Goal: Information Seeking & Learning: Learn about a topic

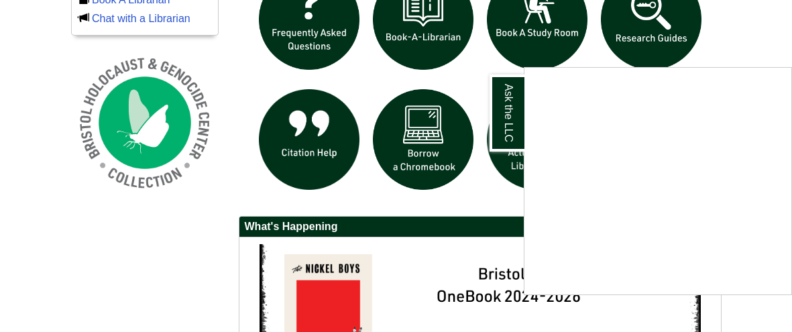
scroll to position [986, 0]
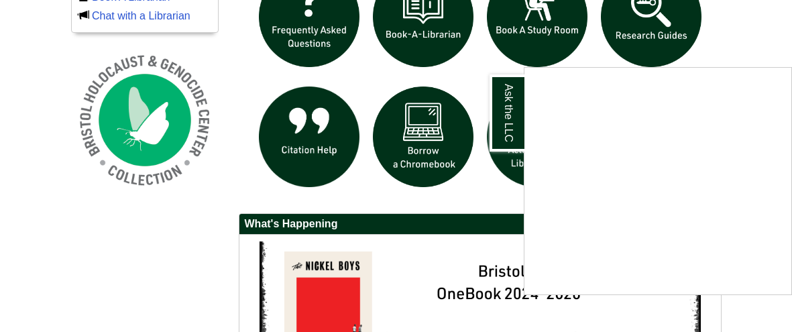
click at [367, 210] on div "Ask the LLC" at bounding box center [396, 166] width 792 height 332
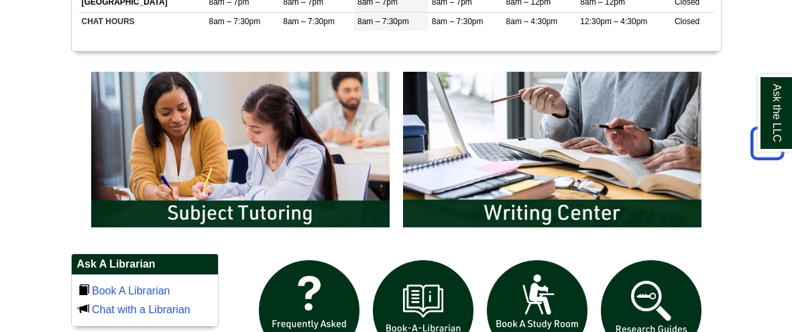
scroll to position [684, 0]
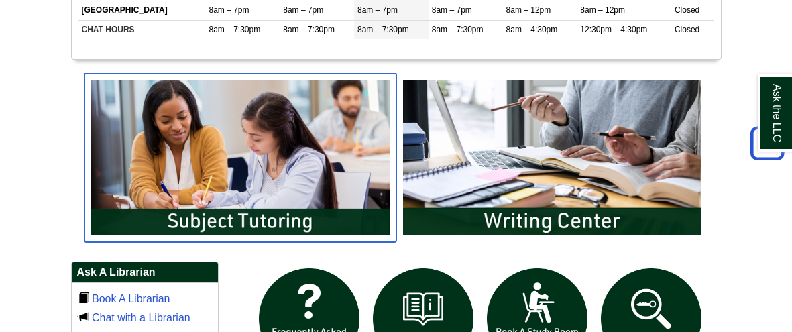
click at [258, 183] on img "slideshow" at bounding box center [240, 157] width 312 height 169
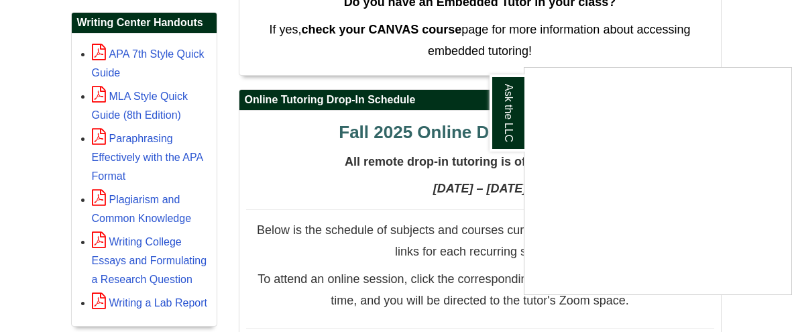
scroll to position [594, 0]
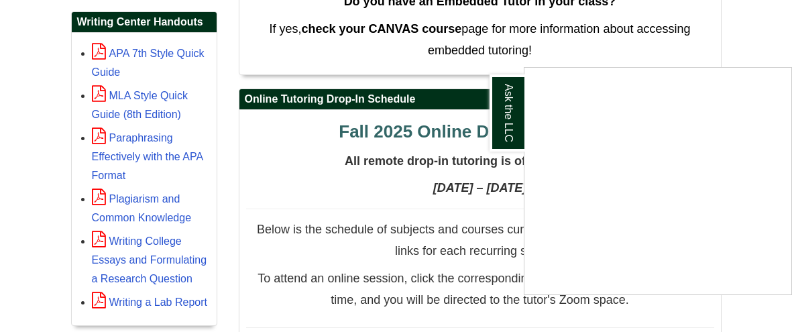
click at [335, 127] on div "Ask the LLC" at bounding box center [396, 166] width 792 height 332
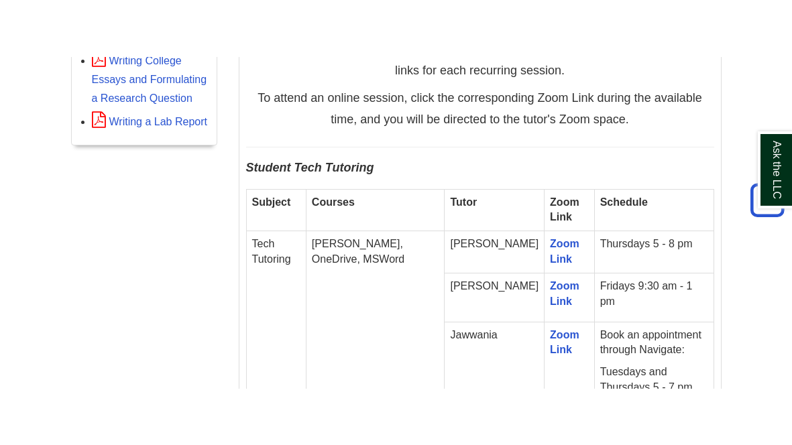
scroll to position [885, 0]
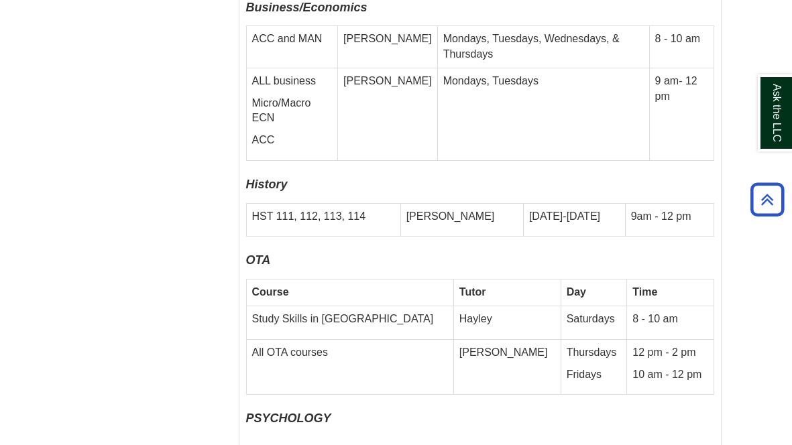
scroll to position [5031, 0]
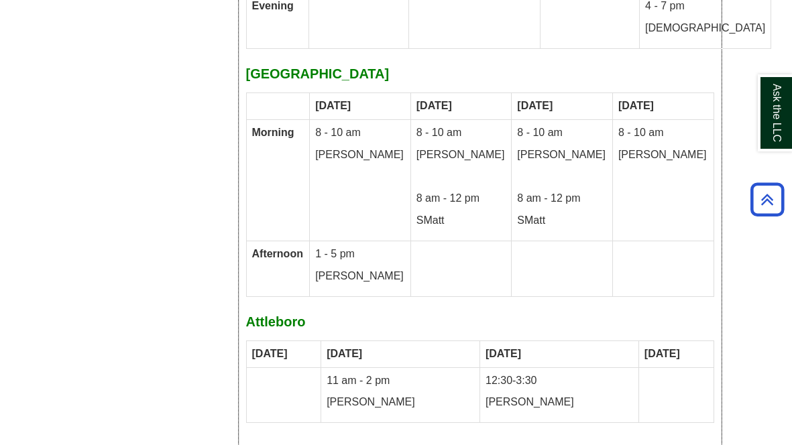
scroll to position [6986, 0]
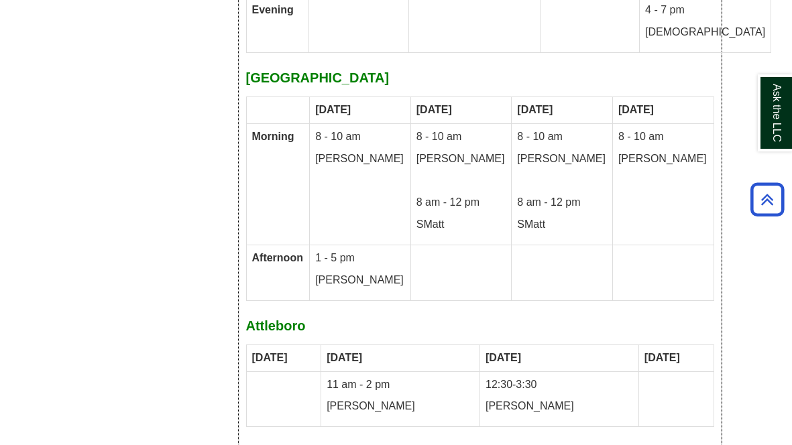
click at [246, 331] on div "Fall 2025 Writing Center [DATE] – [DATE] all your tutoring options for writing …" at bounding box center [480, 366] width 468 height 1442
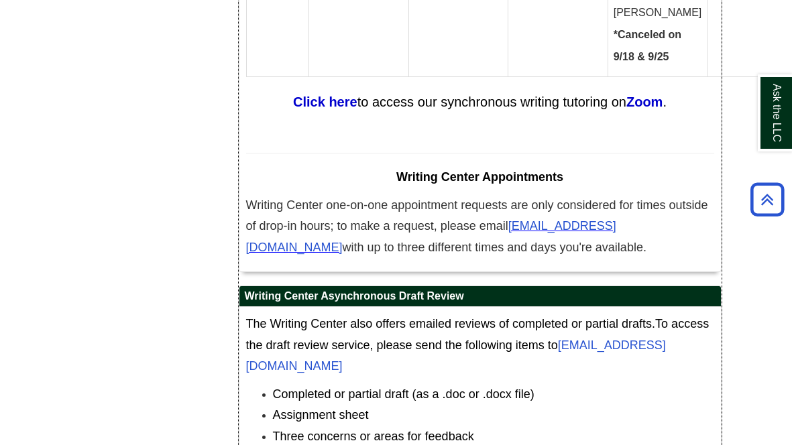
scroll to position [7939, 0]
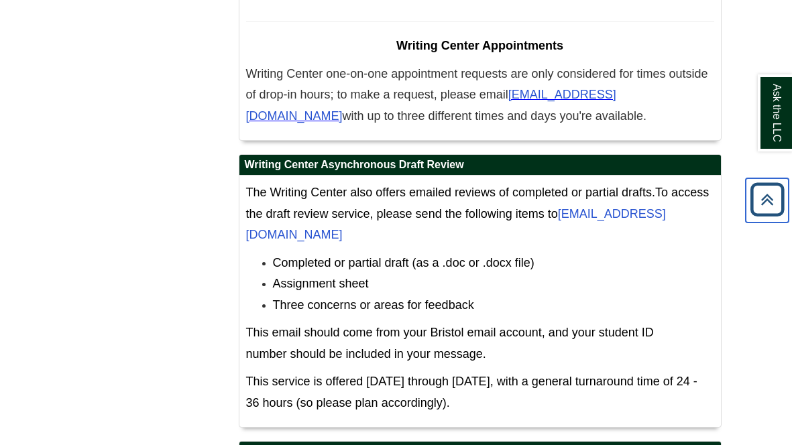
click at [779, 209] on icon "Back to Top" at bounding box center [766, 199] width 43 height 43
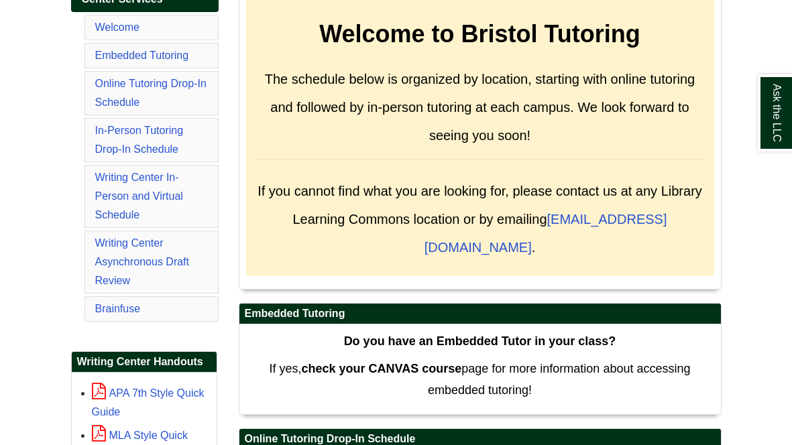
scroll to position [0, 0]
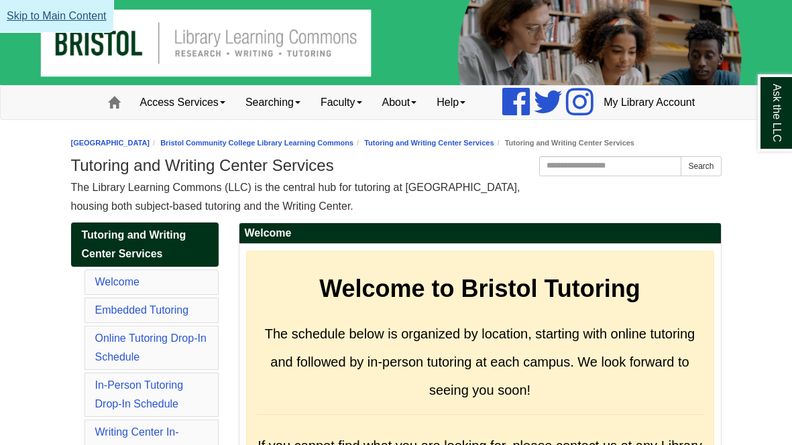
click at [86, 1] on link "Skip to Main Content" at bounding box center [57, 16] width 114 height 33
